Goal: Task Accomplishment & Management: Use online tool/utility

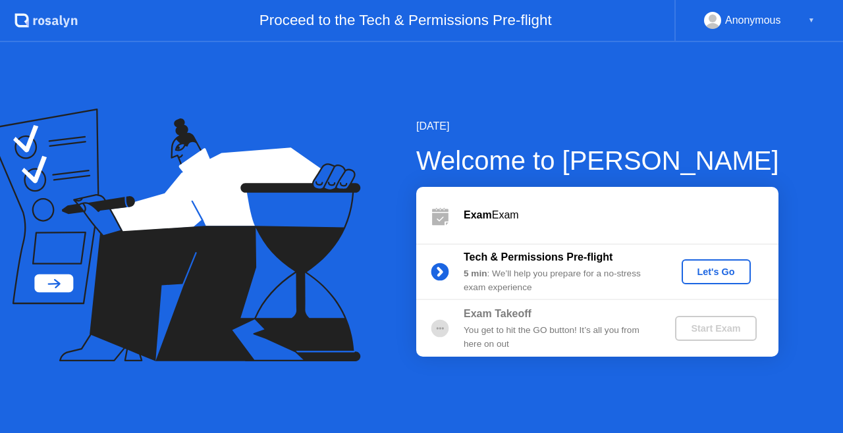
click at [697, 271] on div "Let's Go" at bounding box center [716, 272] width 59 height 11
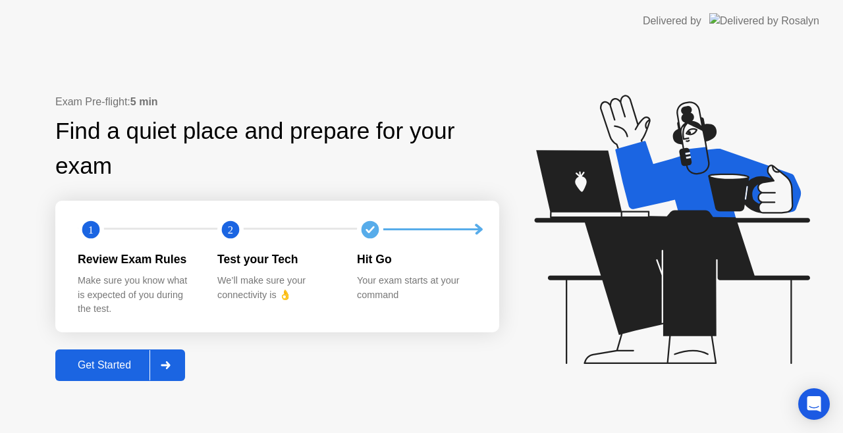
click at [108, 360] on div "Get Started" at bounding box center [104, 366] width 90 height 12
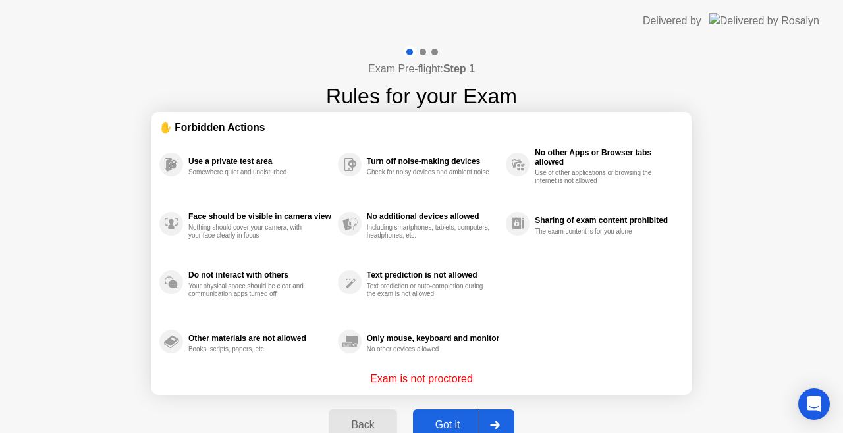
click at [447, 421] on div "Got it" at bounding box center [448, 426] width 62 height 12
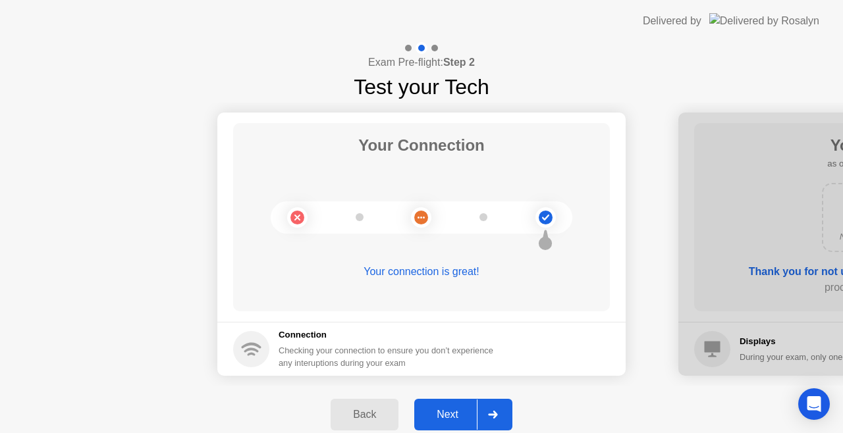
click at [447, 421] on div "Next" at bounding box center [447, 415] width 59 height 12
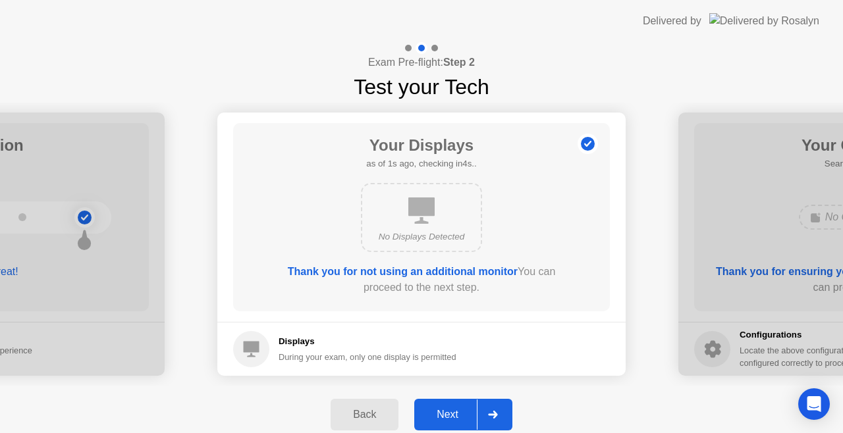
click at [447, 421] on div "Next" at bounding box center [447, 415] width 59 height 12
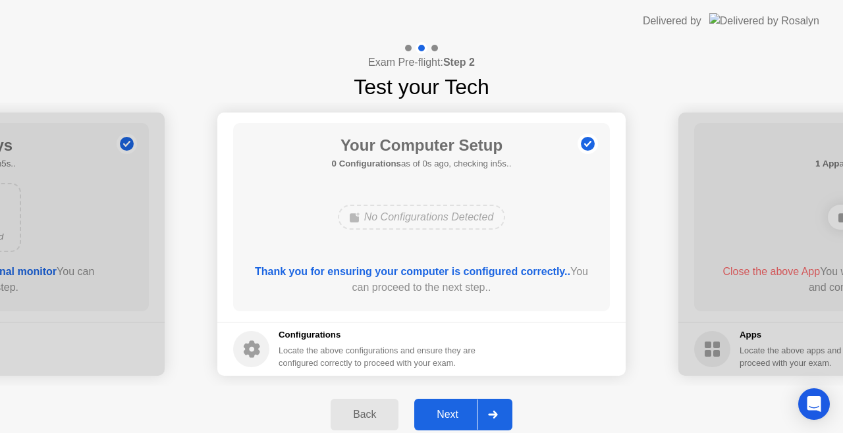
click at [439, 412] on div "Next" at bounding box center [447, 415] width 59 height 12
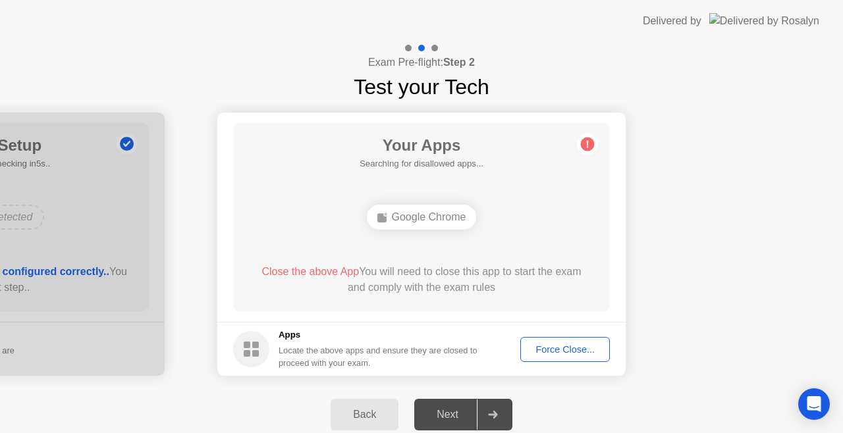
click at [440, 417] on div "Next" at bounding box center [447, 415] width 59 height 12
click at [568, 354] on div "Force Close..." at bounding box center [565, 349] width 80 height 11
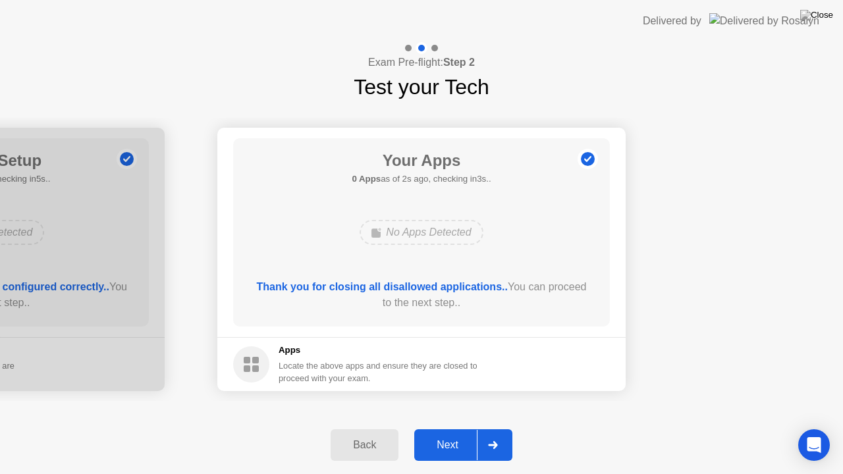
click at [448, 433] on div "Next" at bounding box center [447, 445] width 59 height 12
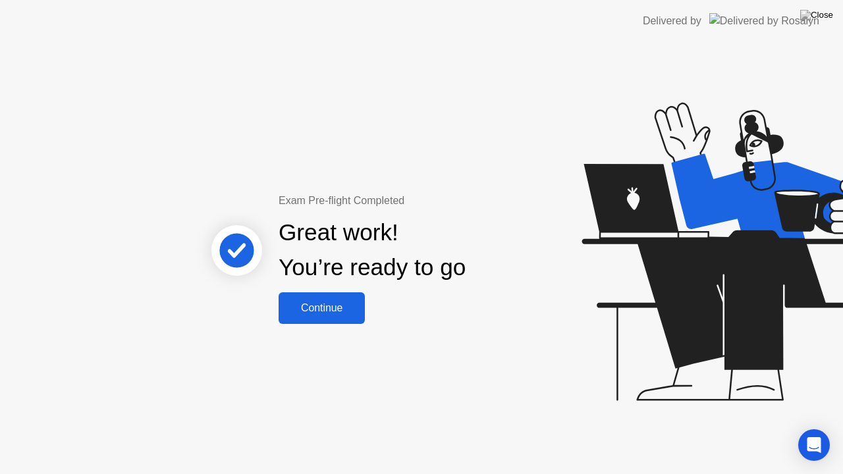
click at [335, 302] on div "Continue" at bounding box center [322, 308] width 78 height 12
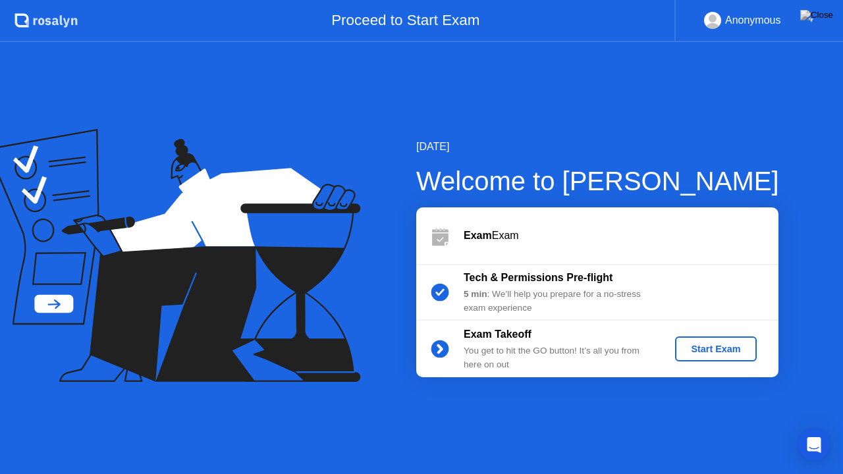
click at [713, 353] on div "Start Exam" at bounding box center [715, 349] width 70 height 11
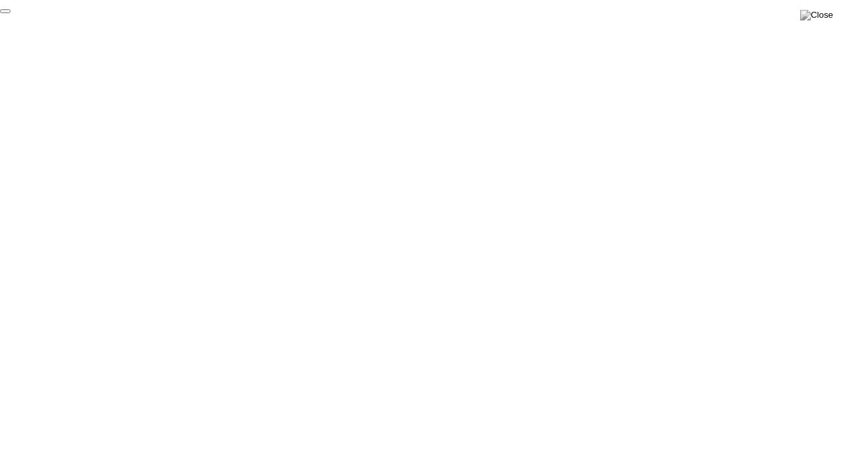
click div "End Proctoring Session"
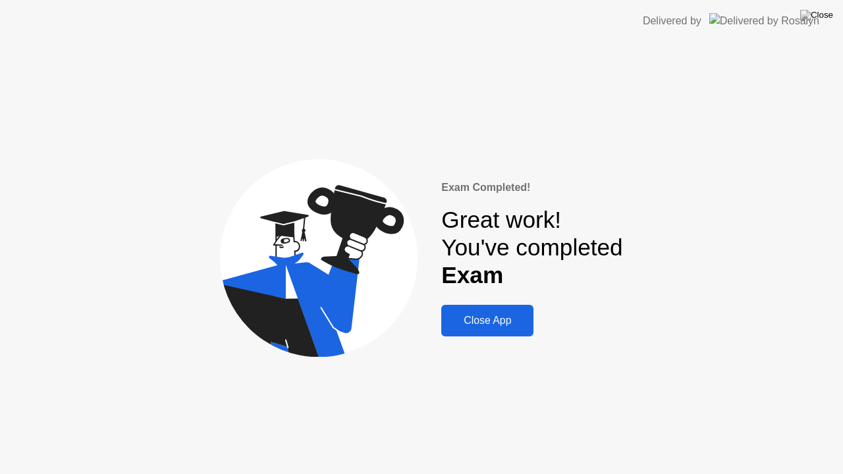
click at [497, 321] on div "Close App" at bounding box center [487, 321] width 84 height 12
